Goal: Task Accomplishment & Management: Use online tool/utility

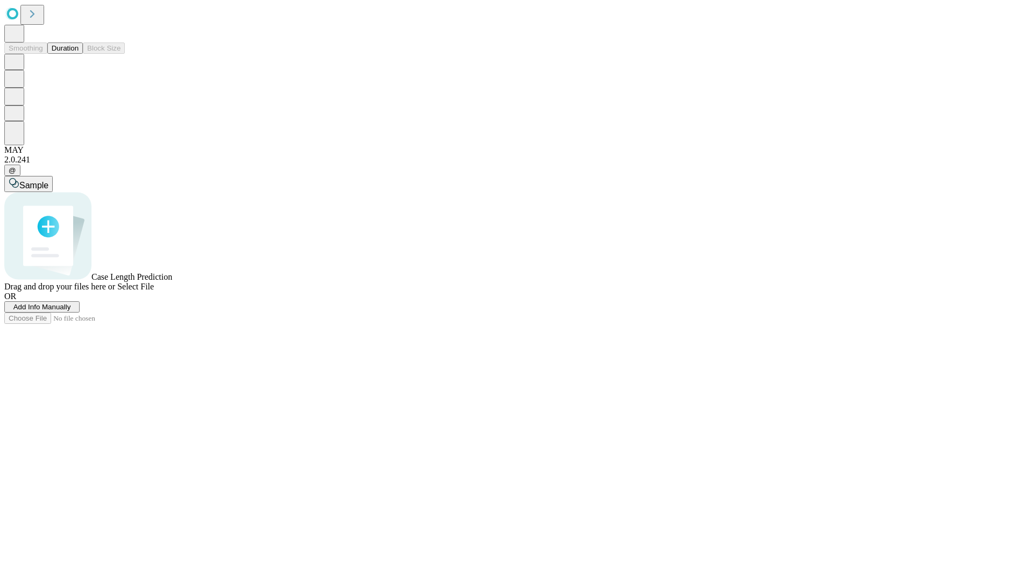
click at [79, 54] on button "Duration" at bounding box center [65, 48] width 36 height 11
click at [71, 311] on span "Add Info Manually" at bounding box center [42, 307] width 58 height 8
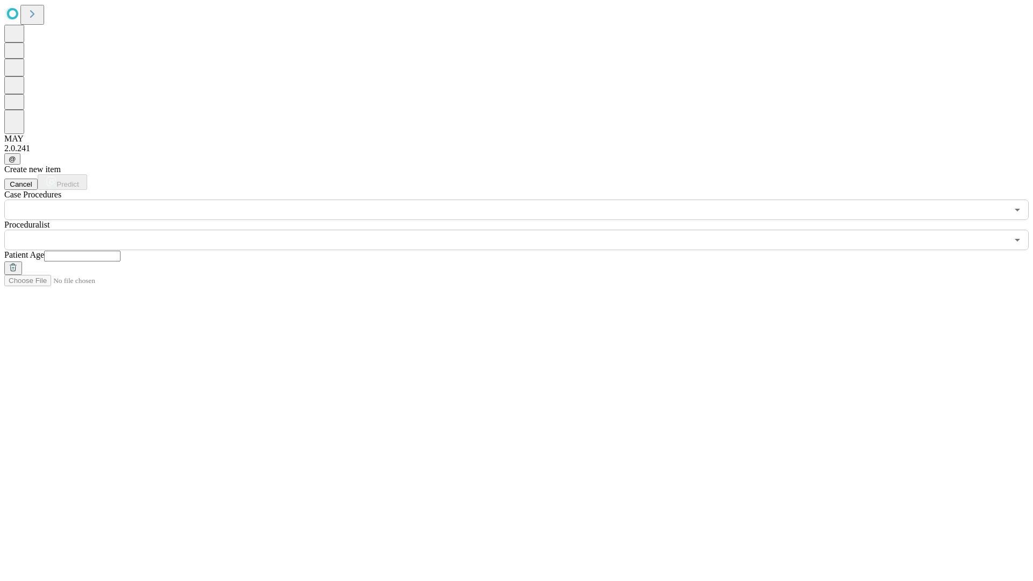
click at [121, 251] on input "text" at bounding box center [82, 256] width 76 height 11
type input "**"
click at [524, 230] on input "text" at bounding box center [506, 240] width 1004 height 20
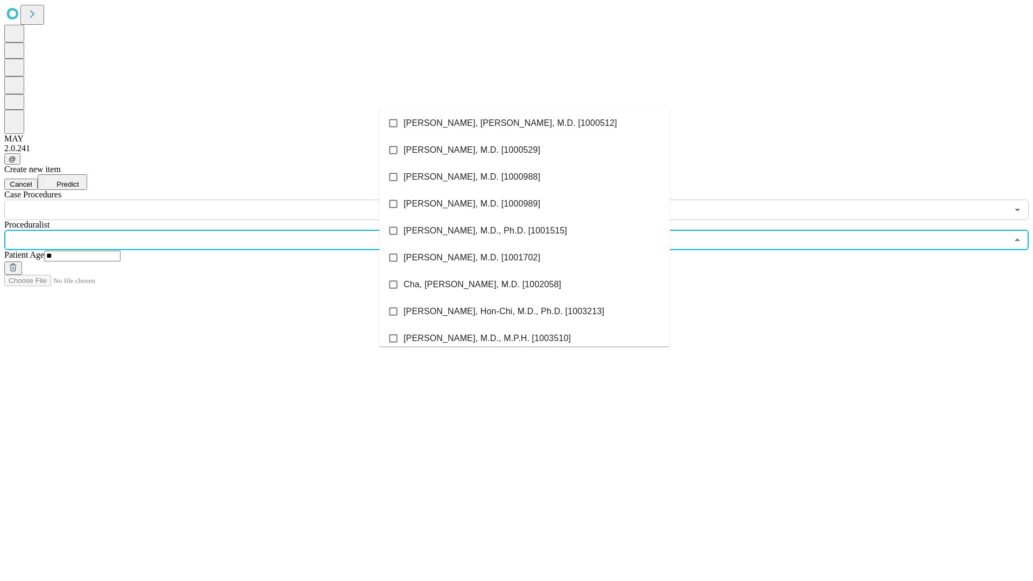
click at [525, 123] on li "[PERSON_NAME], [PERSON_NAME], M.D. [1000512]" at bounding box center [524, 123] width 291 height 27
